Goal: Navigation & Orientation: Go to known website

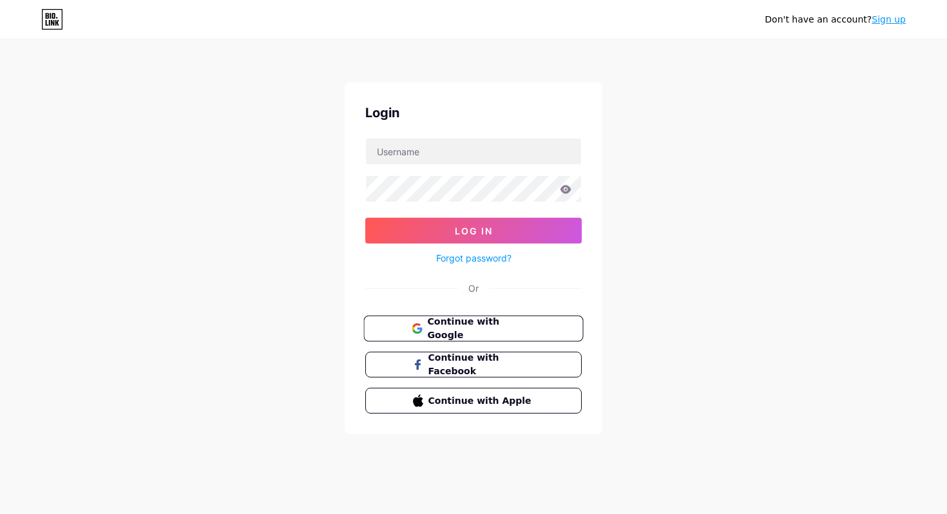
click at [461, 326] on span "Continue with Google" at bounding box center [481, 329] width 108 height 28
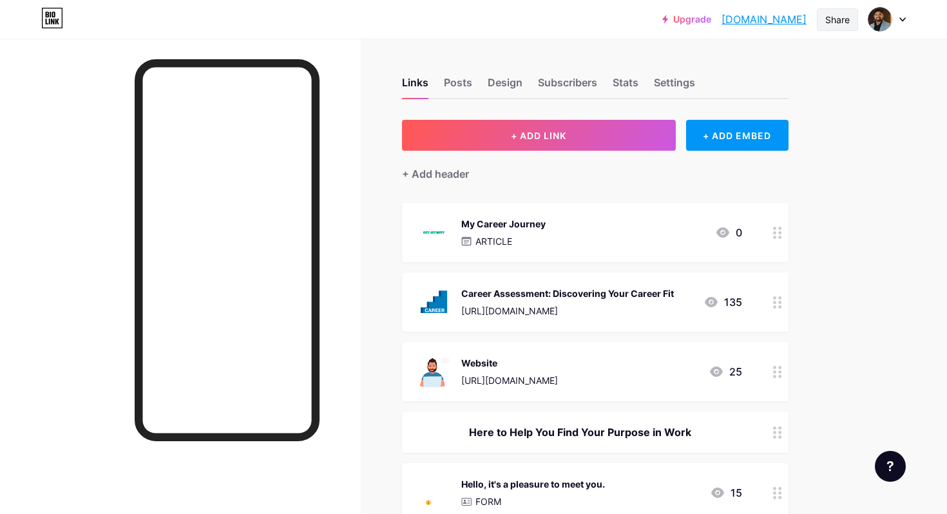
click at [837, 21] on div "Share" at bounding box center [837, 20] width 24 height 14
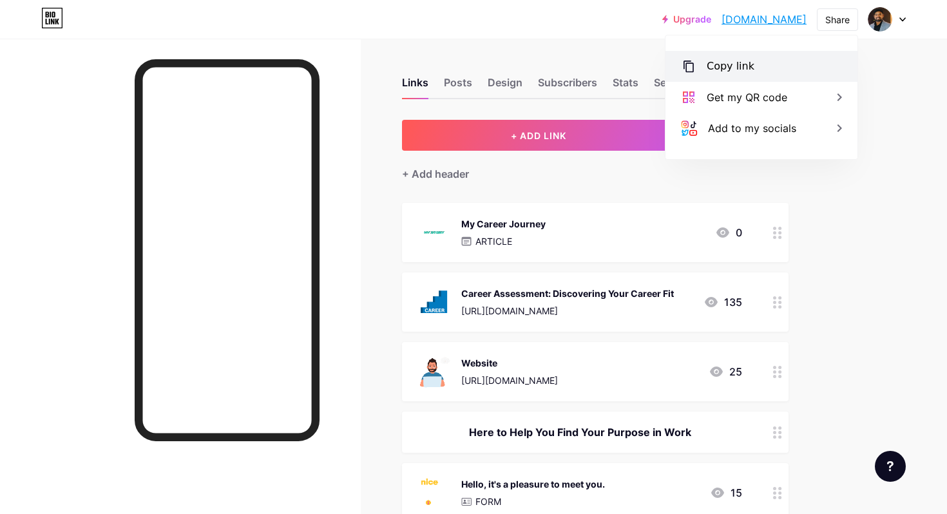
click at [734, 73] on div "Copy link" at bounding box center [731, 66] width 48 height 15
